Goal: Check status: Check status

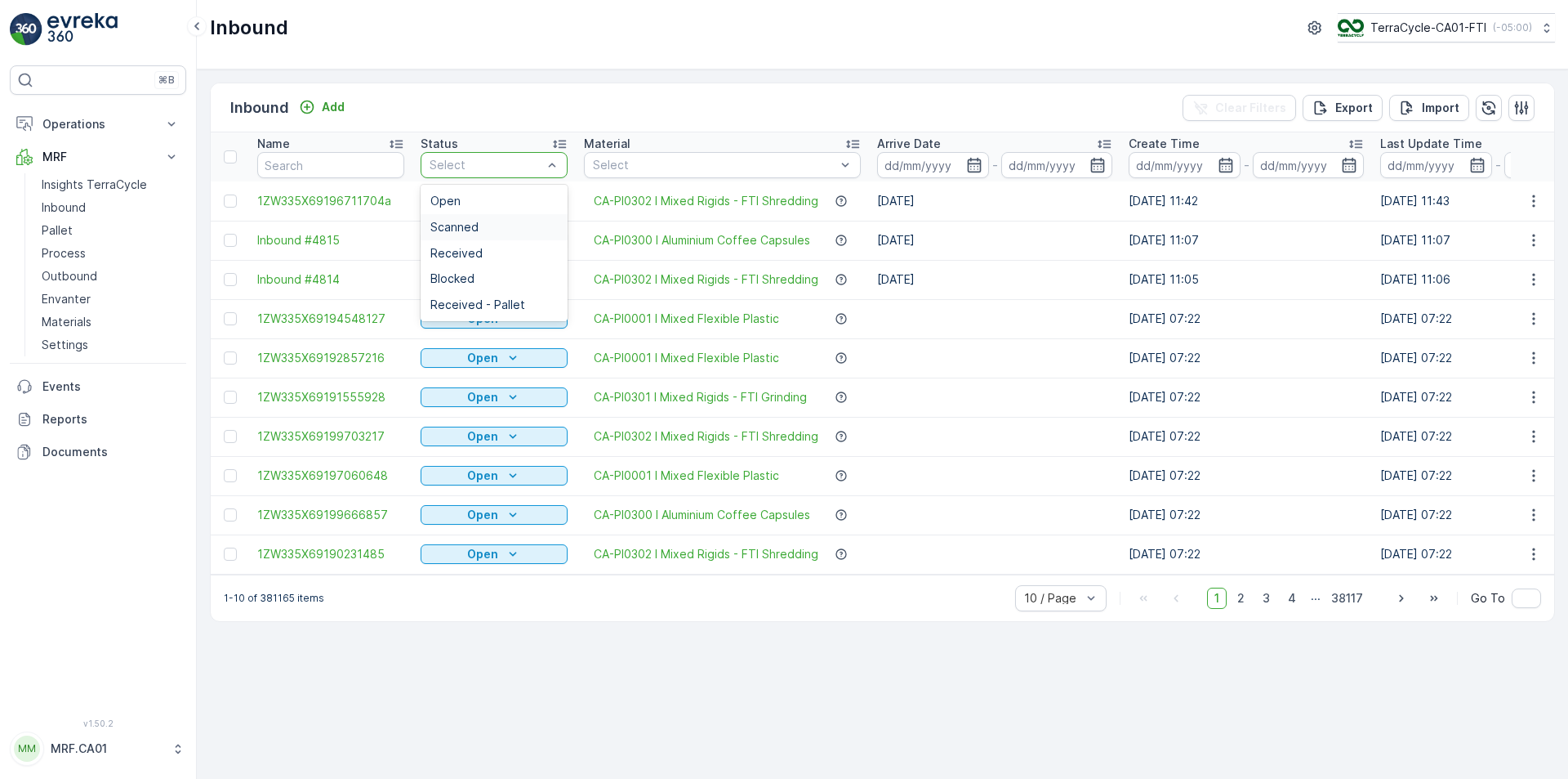
click at [516, 235] on div "Scanned" at bounding box center [494, 226] width 147 height 26
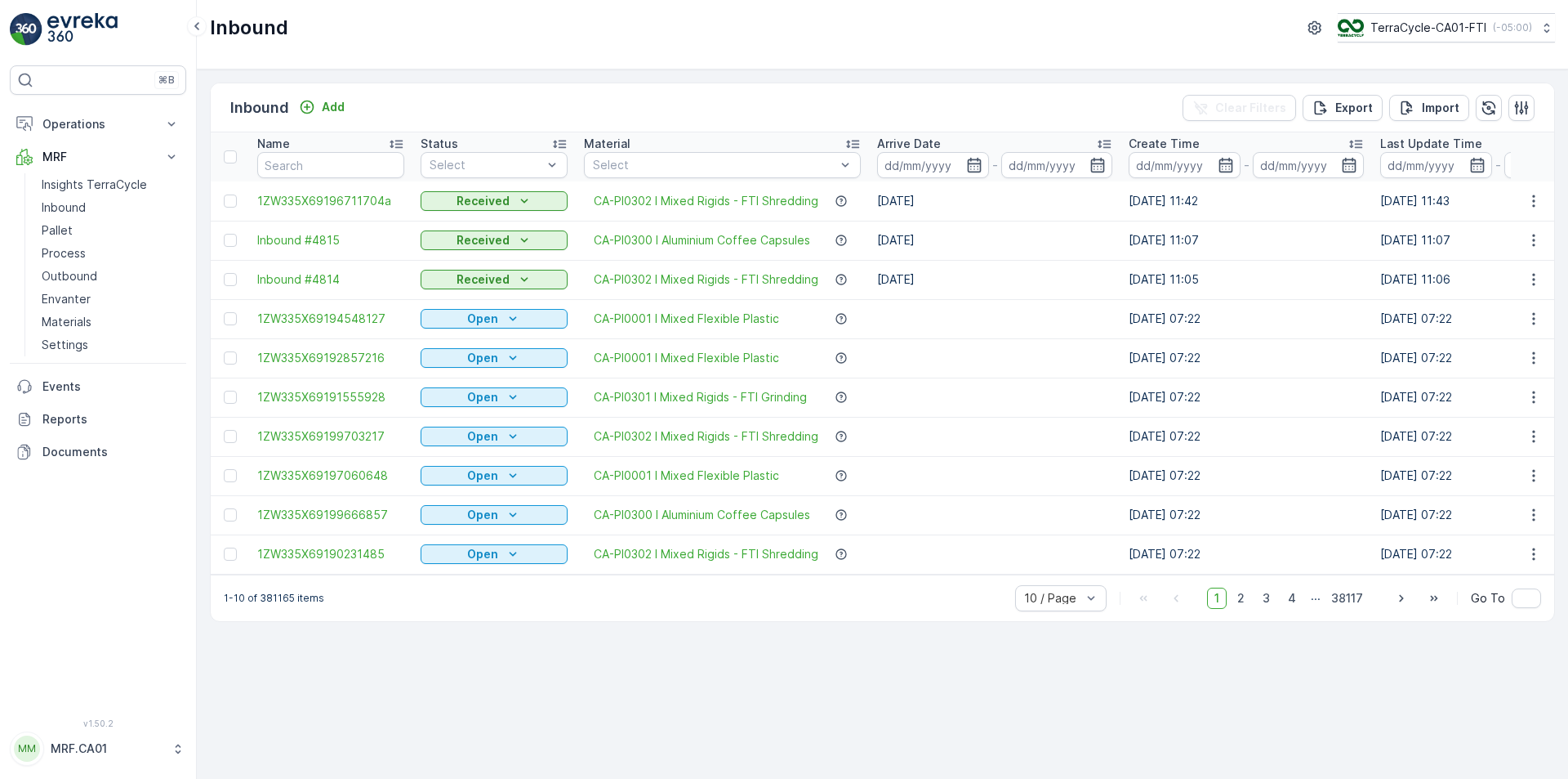
drag, startPoint x: 459, startPoint y: 584, endPoint x: 604, endPoint y: 594, distance: 145.3
click at [604, 594] on div "1-10 of 381165 items 10 / Page 1 2 3 4 ... 38117 Go To" at bounding box center [883, 598] width 1343 height 47
drag, startPoint x: 599, startPoint y: 590, endPoint x: 689, endPoint y: 580, distance: 90.6
click at [679, 595] on div "1-10 of 381165 items 10 / Page 1 2 3 4 ... 38117 Go To" at bounding box center [883, 598] width 1343 height 47
drag, startPoint x: 454, startPoint y: 178, endPoint x: 457, endPoint y: 170, distance: 8.5
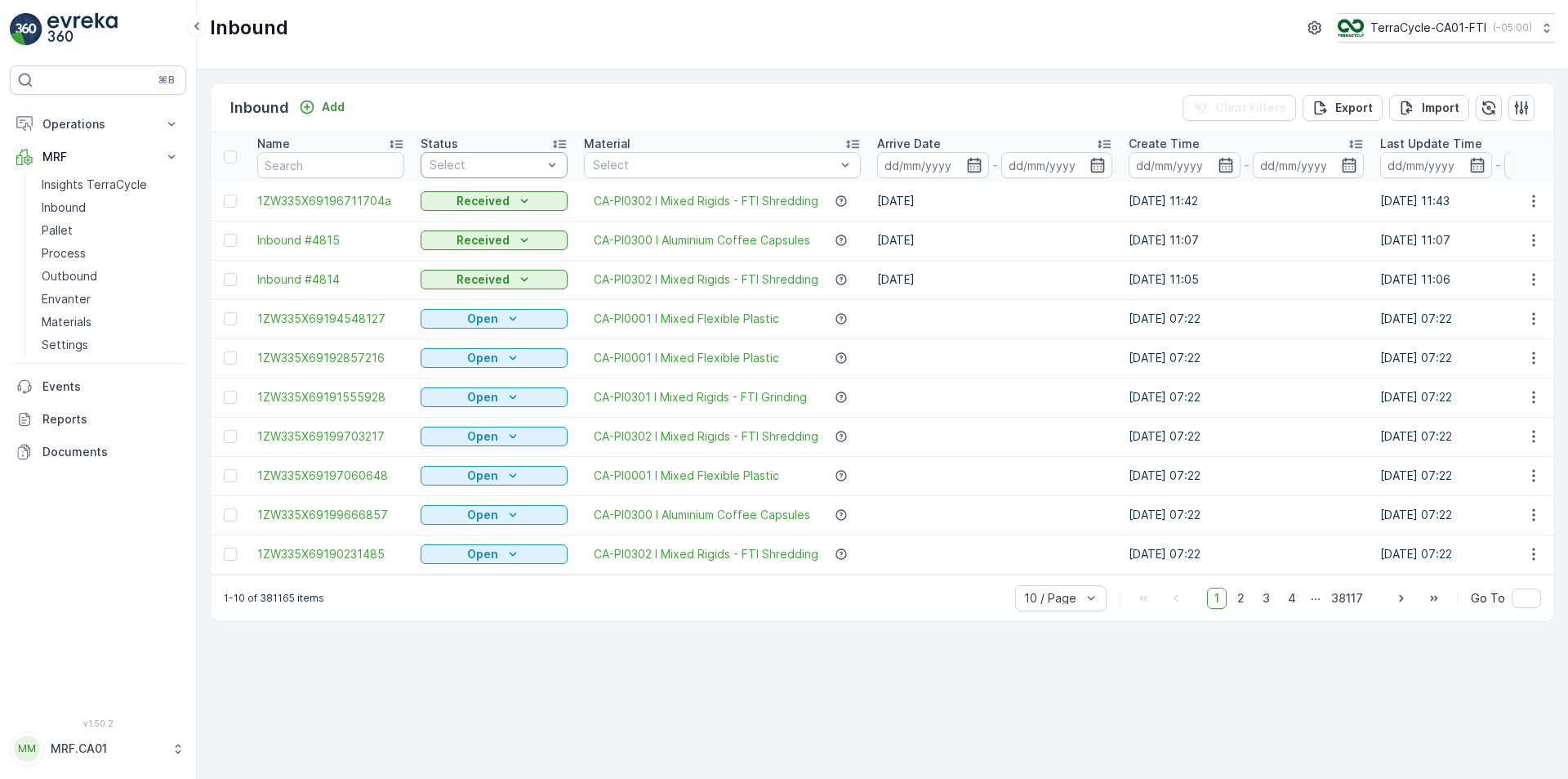
click at [457, 170] on th "Status Select" at bounding box center [494, 156] width 163 height 49
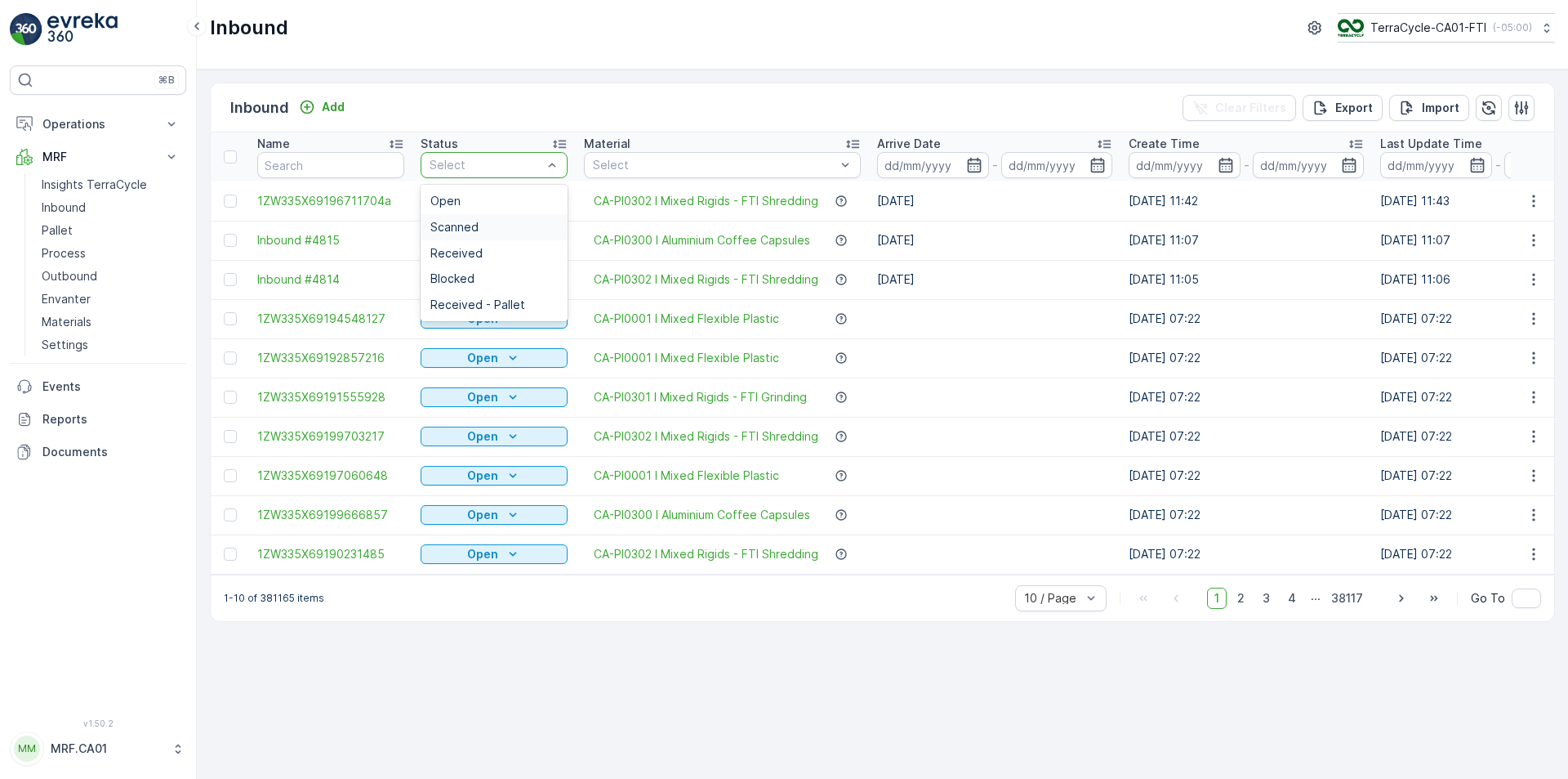
click at [515, 234] on div "Scanned" at bounding box center [494, 226] width 147 height 26
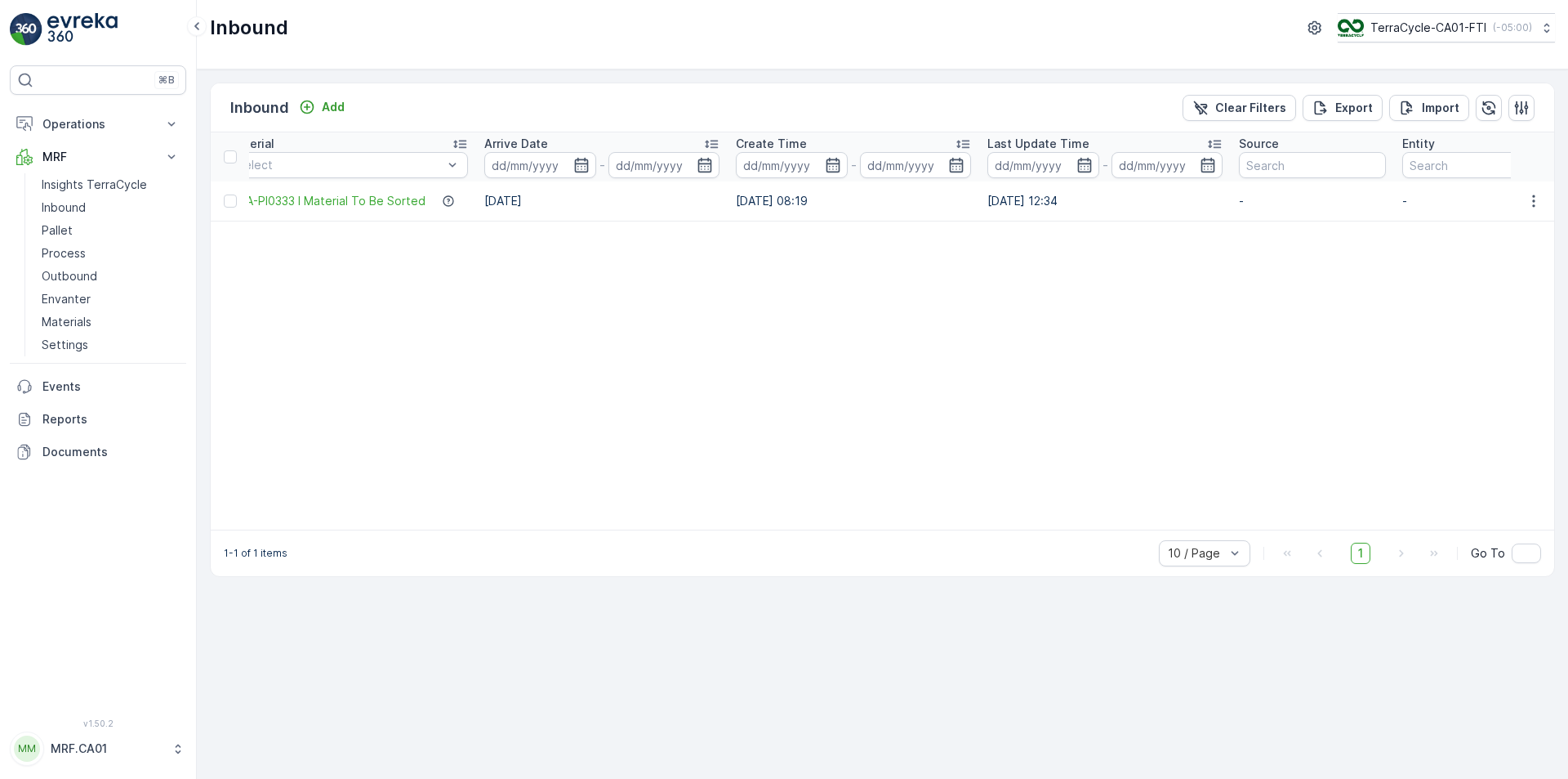
scroll to position [0, 28]
